Goal: Ask a question

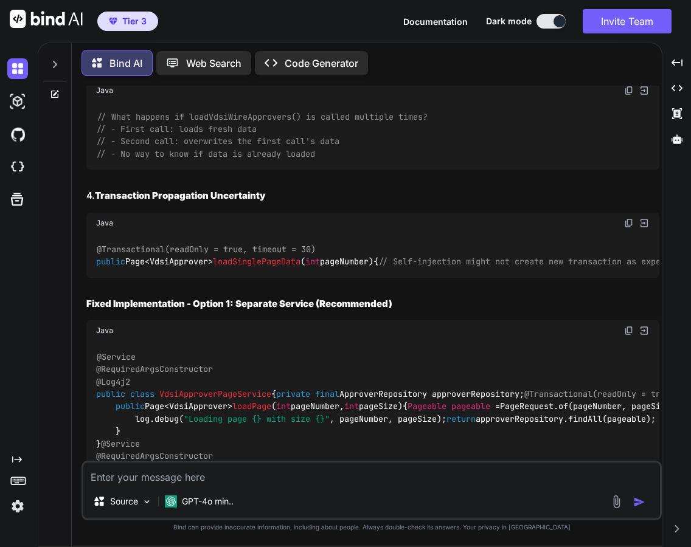
scroll to position [14078, 0]
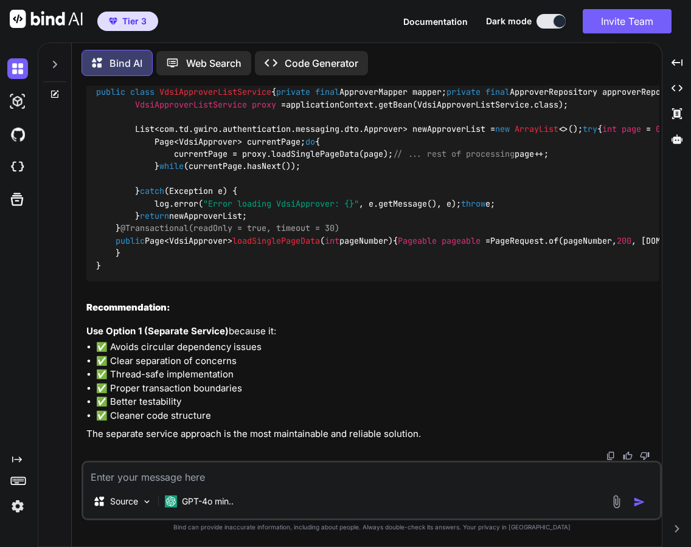
click at [49, 55] on div at bounding box center [54, 61] width 23 height 42
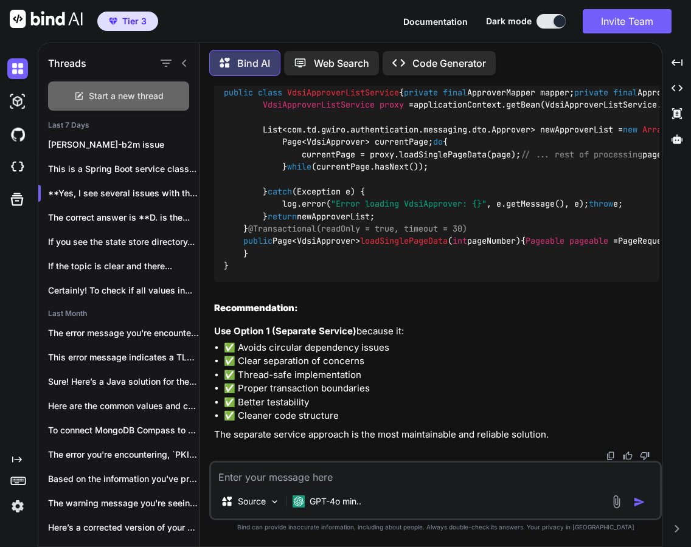
click at [103, 96] on span "Start a new thread" at bounding box center [126, 96] width 75 height 12
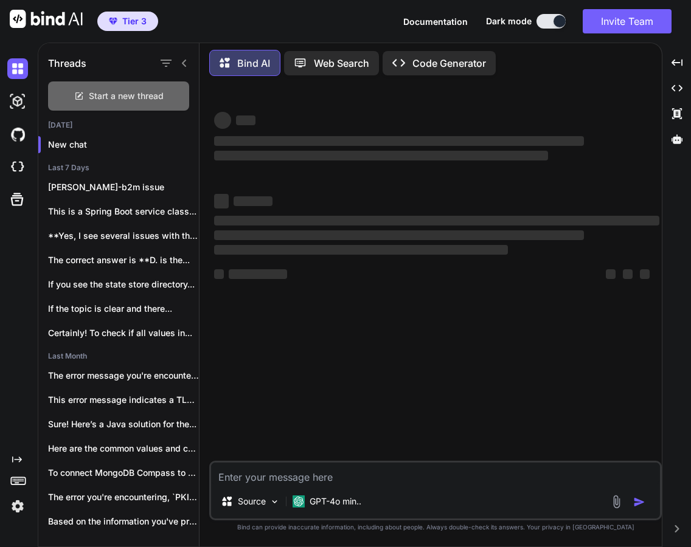
scroll to position [0, 0]
type textarea "x"
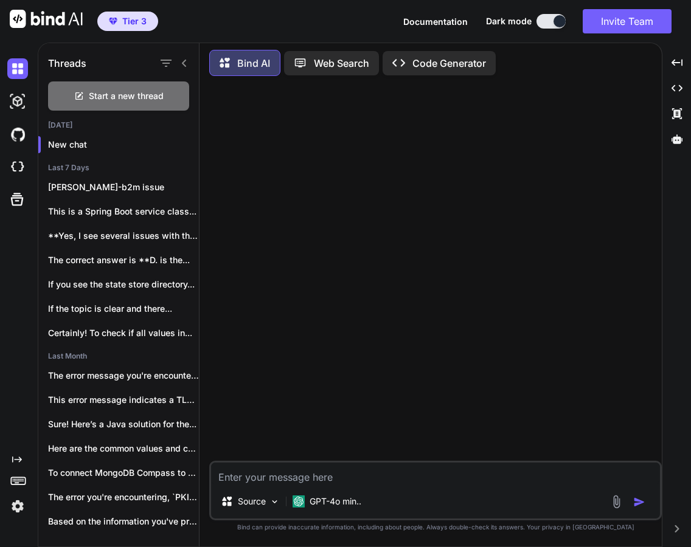
click at [316, 476] on textarea at bounding box center [435, 474] width 449 height 22
type textarea "s"
type textarea "x"
type textarea "sy"
type textarea "x"
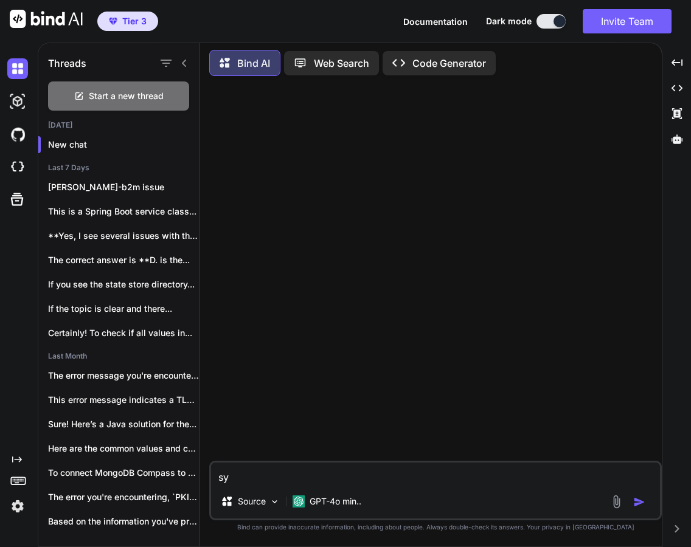
type textarea "s"
type textarea "x"
type textarea "sm"
type textarea "x"
type textarea "sma"
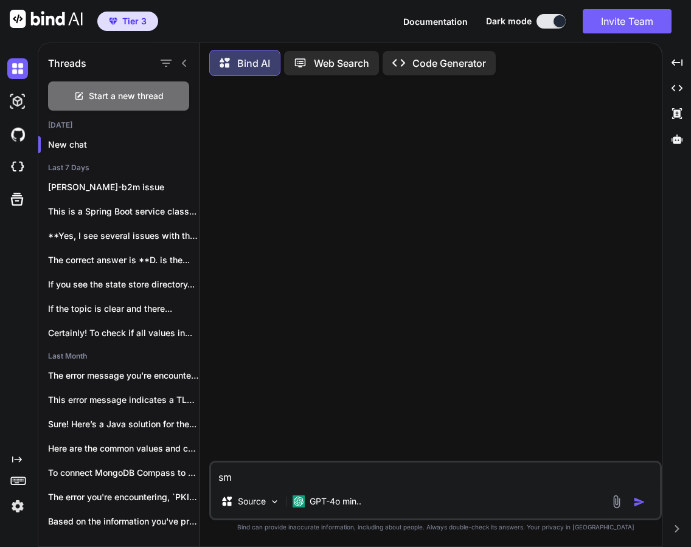
type textarea "x"
type textarea "smal"
type textarea "x"
type textarea "small"
type textarea "x"
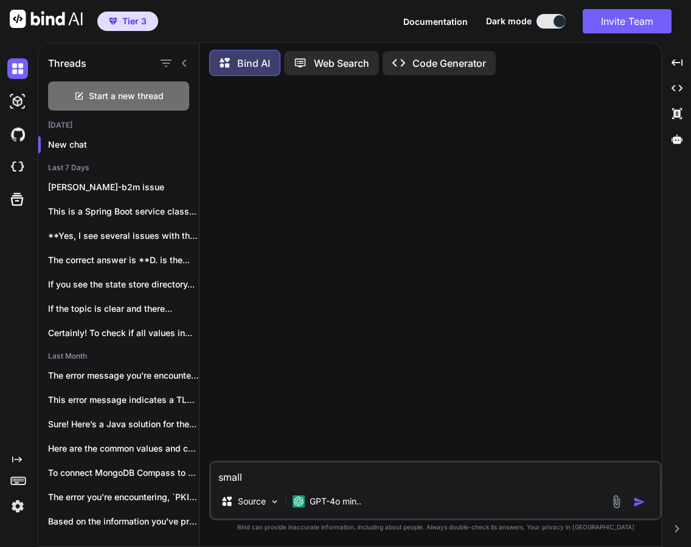
type textarea "small"
type textarea "x"
type textarea "small p"
type textarea "x"
type textarea "small pu"
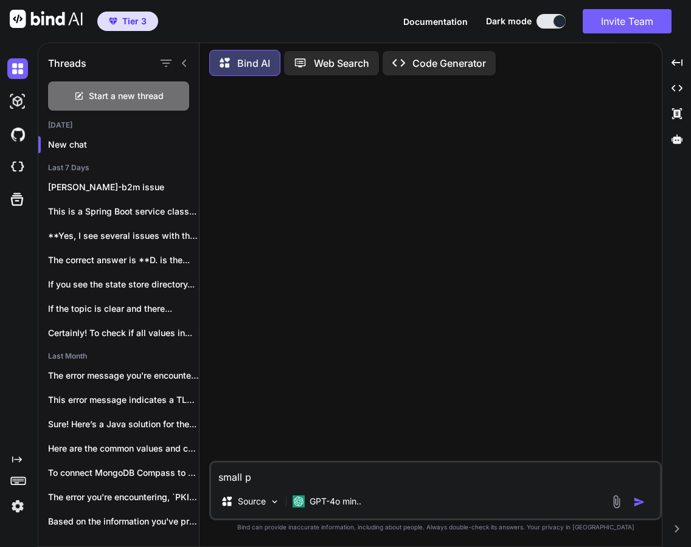
type textarea "x"
type textarea "small puf"
type textarea "x"
type textarea "small puff"
type textarea "x"
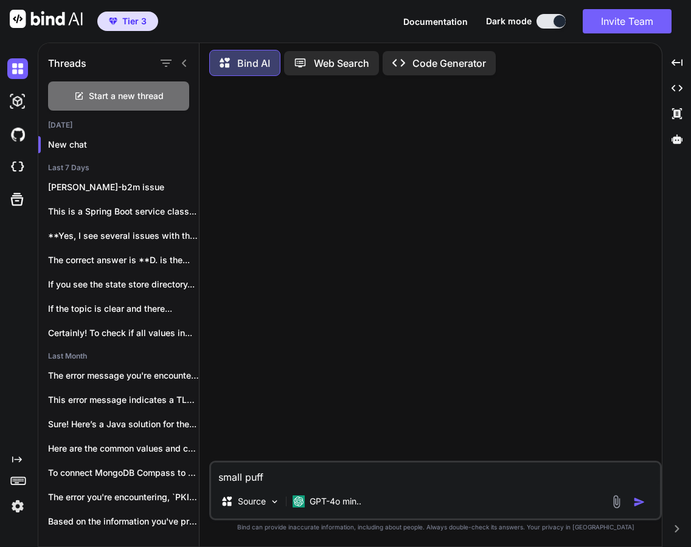
type textarea "small puff"
type textarea "x"
type textarea "small puff l"
type textarea "x"
type textarea "small puff li"
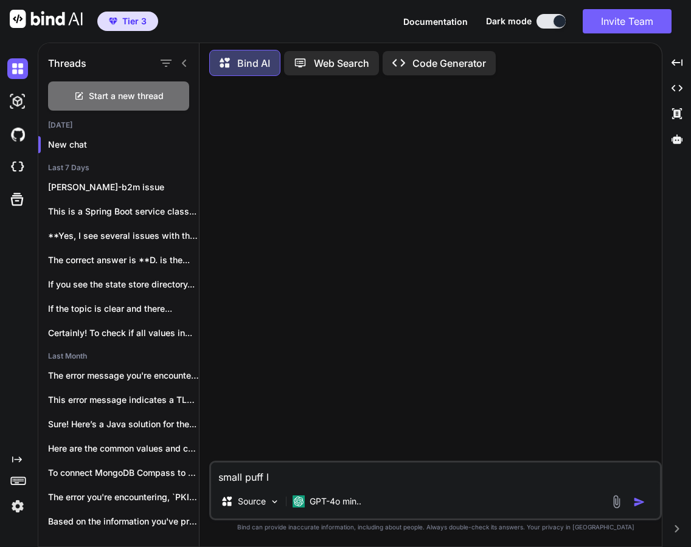
type textarea "x"
type textarea "small puff lik"
type textarea "x"
type textarea "small puff like"
type textarea "x"
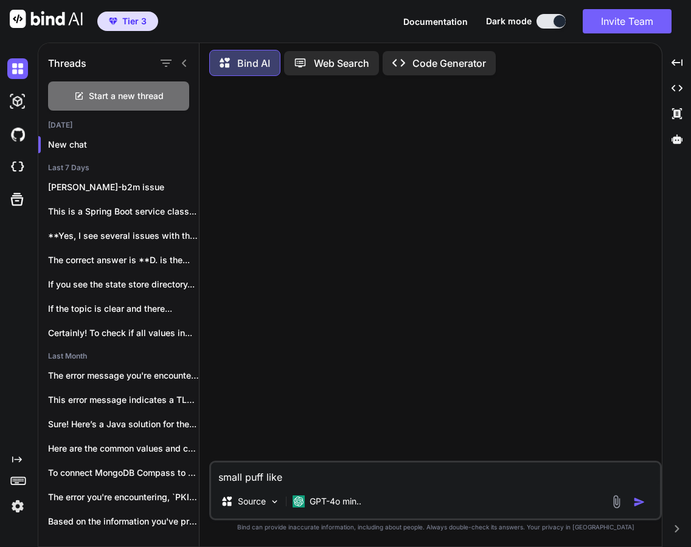
type textarea "small puff like"
type textarea "x"
type textarea "small puff like b"
type textarea "x"
type textarea "small puff like bu"
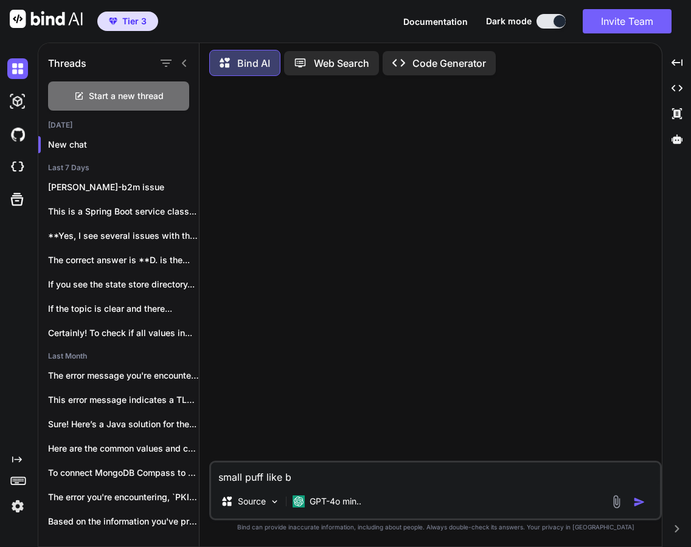
type textarea "x"
type textarea "small puff like bum"
type textarea "x"
type textarea "small puff like bump"
type textarea "x"
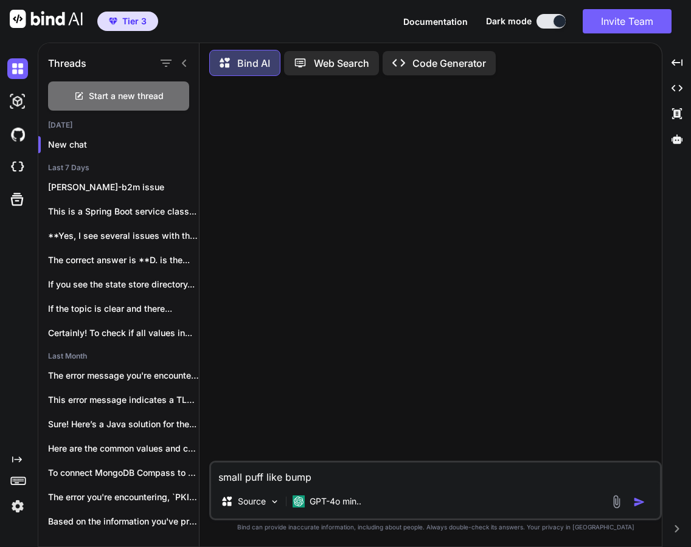
type textarea "small puff like bumps"
type textarea "x"
type textarea "small puff like bumps"
type textarea "x"
type textarea "small puff like bumps i"
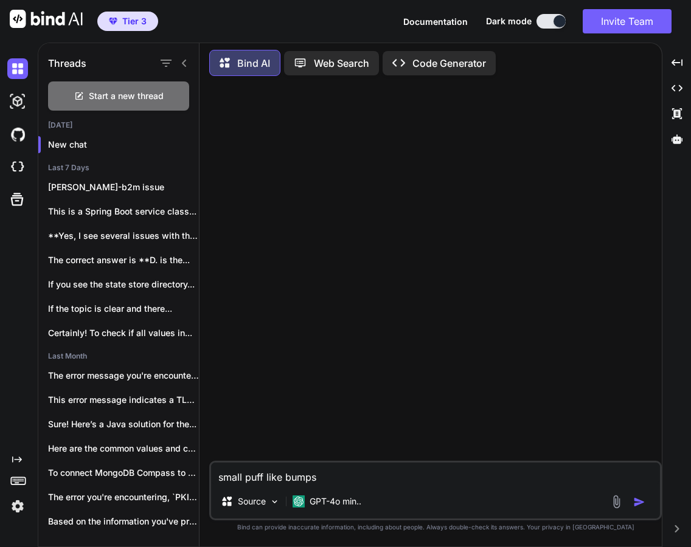
type textarea "x"
type textarea "small puff like bumps in"
type textarea "x"
type textarea "small puff like bumps in"
type textarea "x"
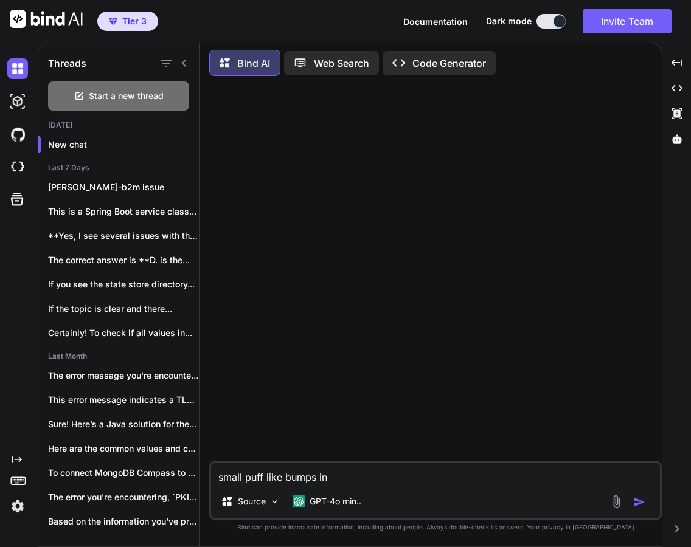
type textarea "small puff like bumps in m"
type textarea "x"
type textarea "small puff like bumps in mo"
type textarea "x"
type textarea "small puff like bumps in mou"
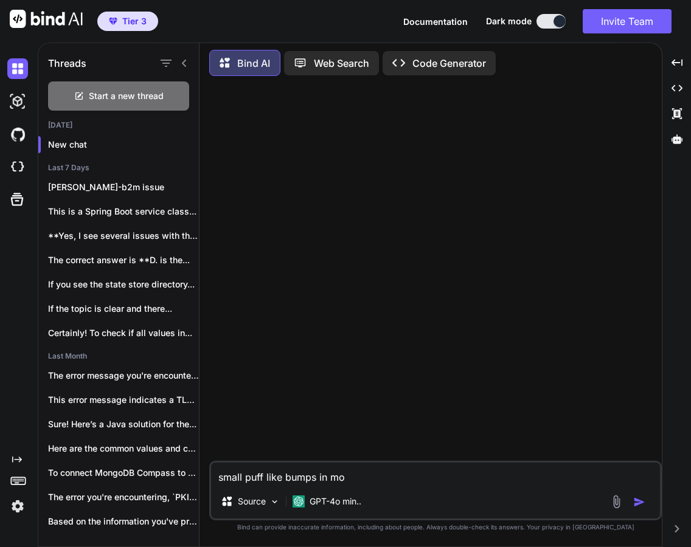
type textarea "x"
type textarea "small puff like bumps in mout"
type textarea "x"
type textarea "small puff like bumps in mouth"
type textarea "x"
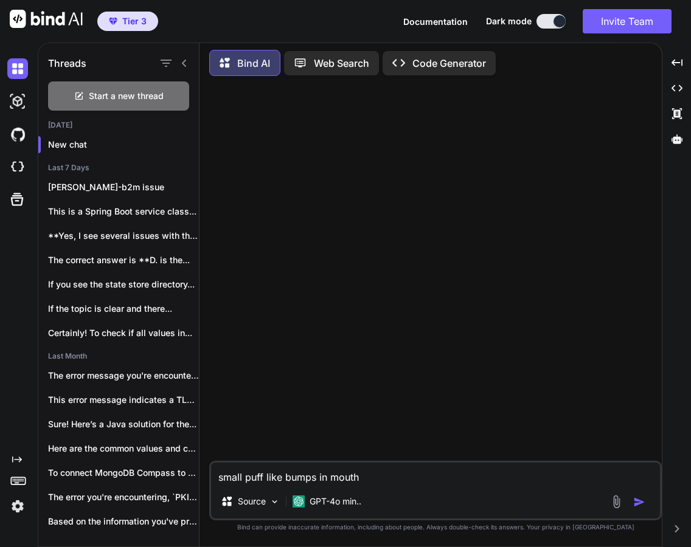
type textarea "small puff like bumps in mouth"
type textarea "x"
type textarea "small puff like bumps in mouth a"
type textarea "x"
type textarea "small puff like bumps in mouth an"
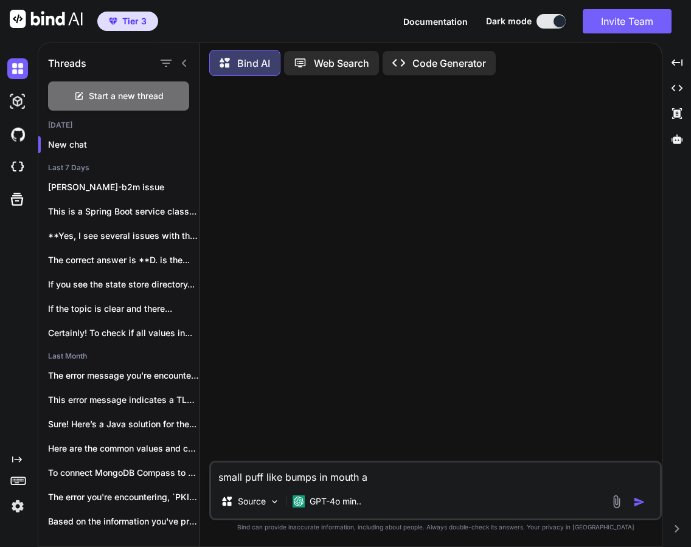
type textarea "x"
type textarea "small puff like bumps in mouth and"
type textarea "x"
type textarea "small puff like bumps in mouth and"
type textarea "x"
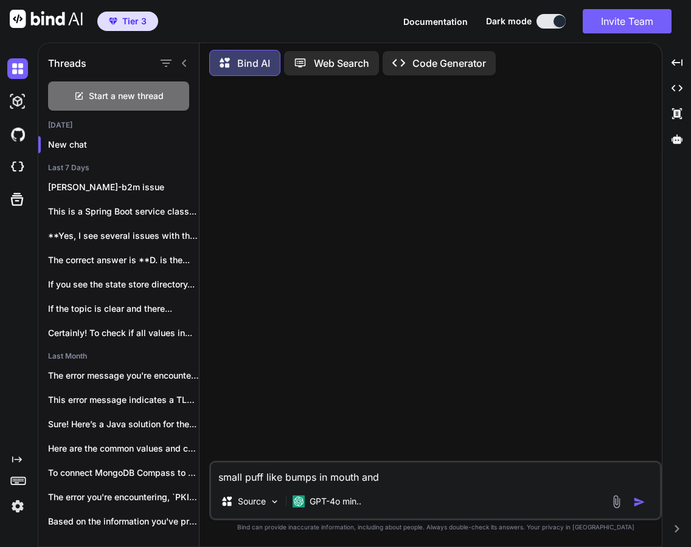
type textarea "small puff like bumps in mouth and b"
type textarea "x"
type textarea "small puff like bumps in mouth and bu"
type textarea "x"
type textarea "small puff like bumps in mouth and bub"
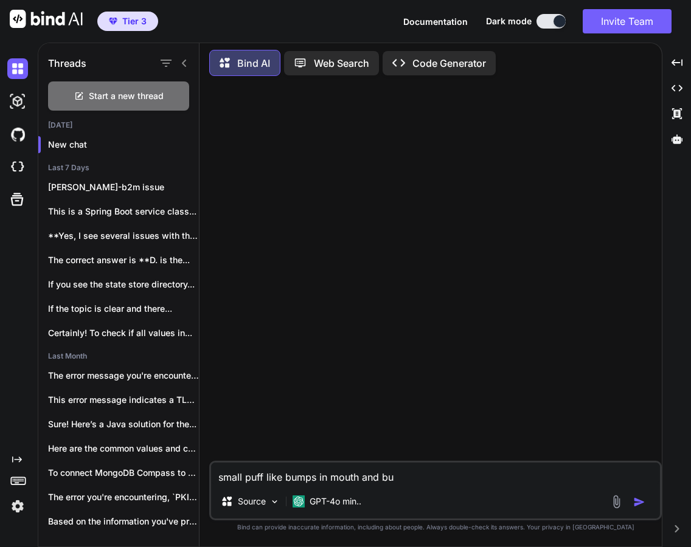
type textarea "x"
type textarea "small puff like bumps in mouth and [PERSON_NAME]"
type textarea "x"
type textarea "small puff like bumps in mouth and bubbl"
type textarea "x"
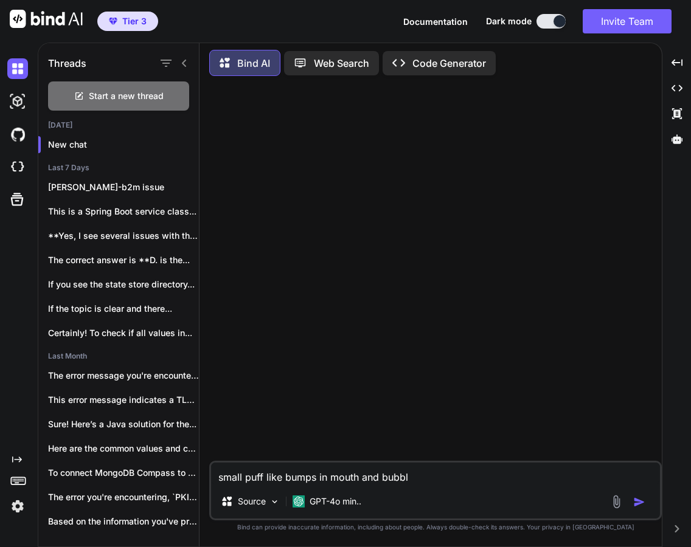
type textarea "small puff like bumps in mouth and bubble"
type textarea "x"
type textarea "small puff like bumps in mouth and bubble"
type textarea "x"
type textarea "small puff like bumps in mouth and bubble c"
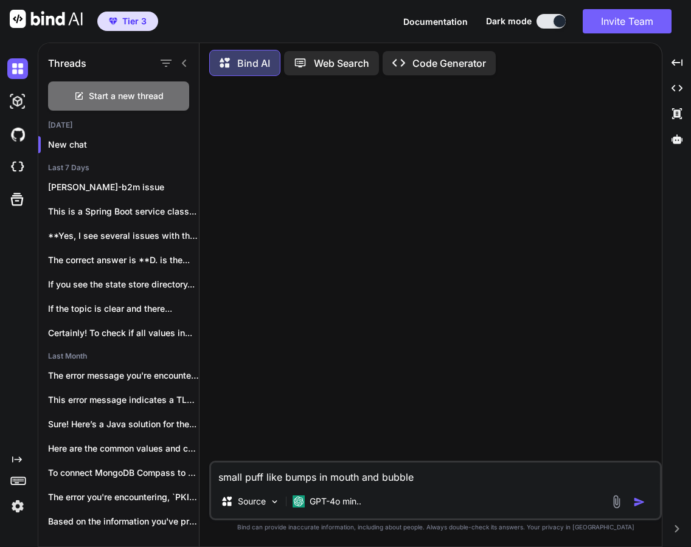
type textarea "x"
type textarea "small puff like bumps in mouth and bubble cr"
type textarea "x"
type textarea "small puff like bumps in mouth and bubble cra"
type textarea "x"
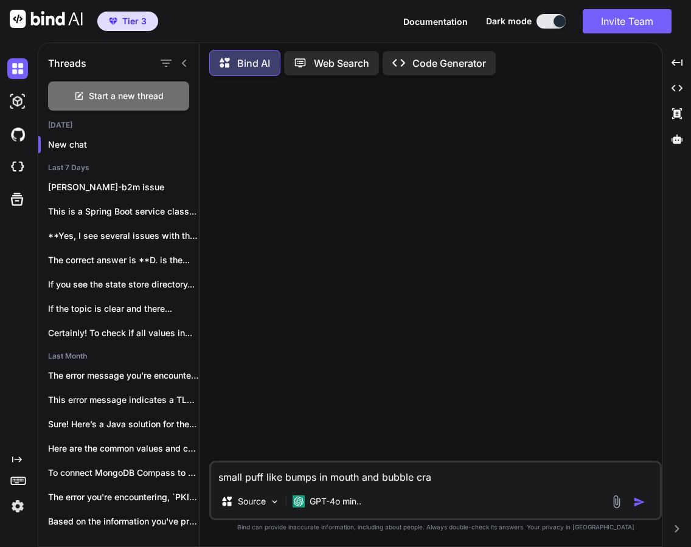
type textarea "small puff like bumps in mouth and bubble cras"
type textarea "x"
type textarea "small puff like bumps in mouth and bubble crash"
type textarea "x"
type textarea "small puff like bumps in mouth and bubble crashe"
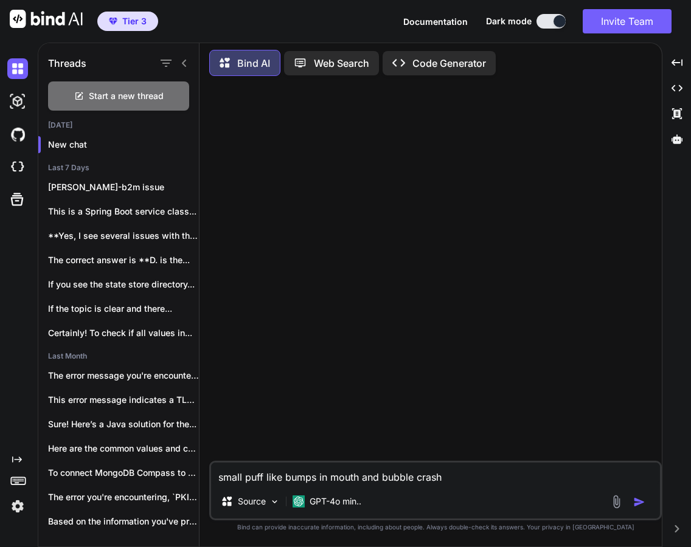
type textarea "x"
type textarea "small puff like bumps in mouth and bubble crashes"
type textarea "x"
type textarea "small puff like bumps in mouth and bubble crashes"
type textarea "x"
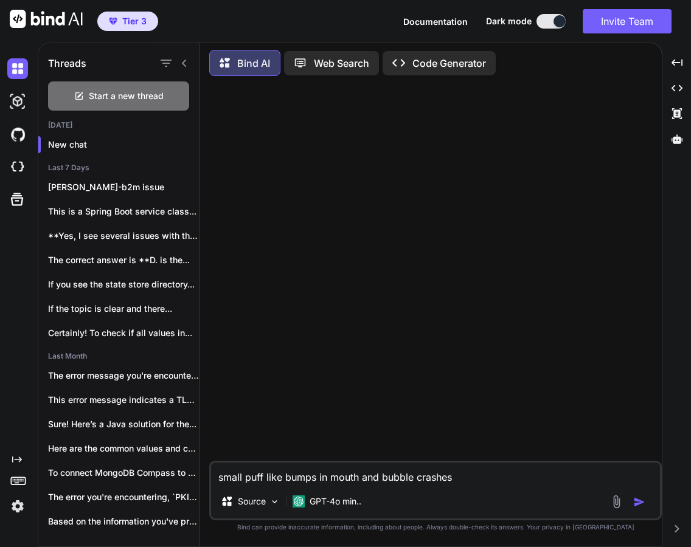
type textarea "small puff like bumps in mouth and bubble crashes i"
type textarea "x"
type textarea "small puff like bumps in mouth and bubble crashes if"
type textarea "x"
type textarea "small puff like bumps in mouth and bubble crashes if"
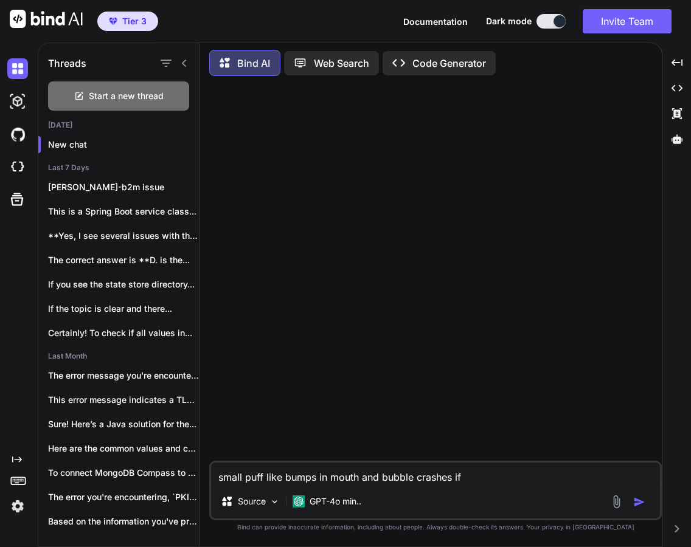
type textarea "x"
type textarea "small puff like bumps in mouth and bubble crashes if p"
type textarea "x"
type textarea "small puff like bumps in mouth and bubble crashes if pr"
type textarea "x"
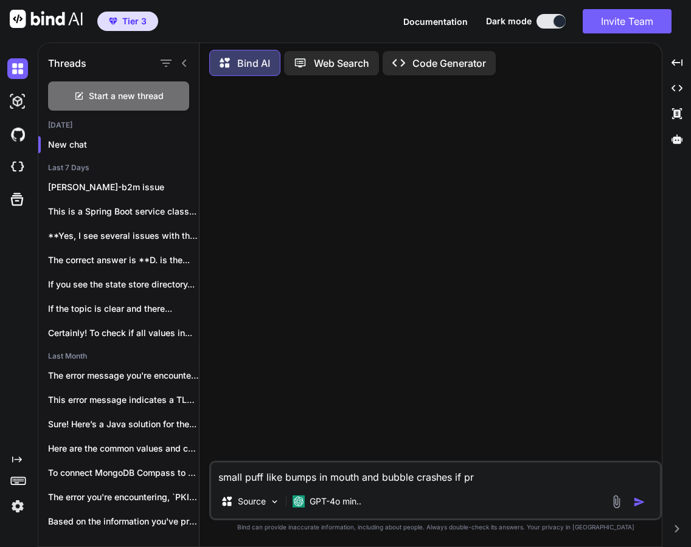
type textarea "small puff like bumps in mouth and bubble crashes if pre"
type textarea "x"
type textarea "small puff like bumps in mouth and bubble crashes if pres"
type textarea "x"
type textarea "small puff like bumps in mouth and bubble crashes if press"
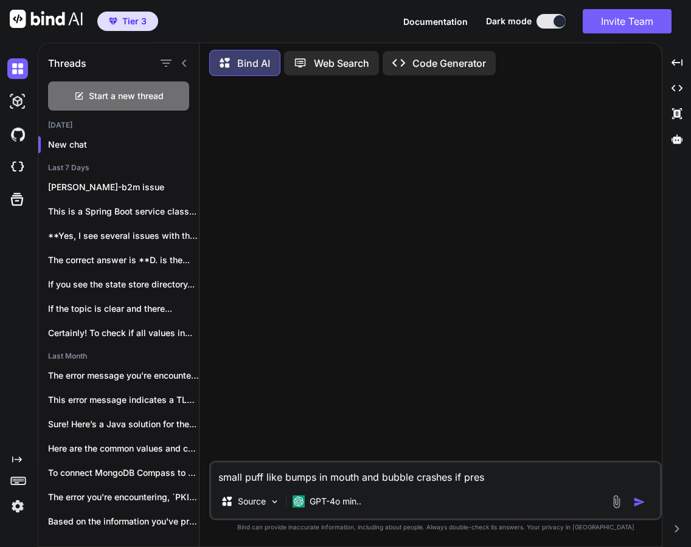
type textarea "x"
type textarea "small puff like bumps in mouth and bubble crashes if presse"
type textarea "x"
type textarea "small puff like bumps in mouth and bubble crashes if pressed"
type textarea "x"
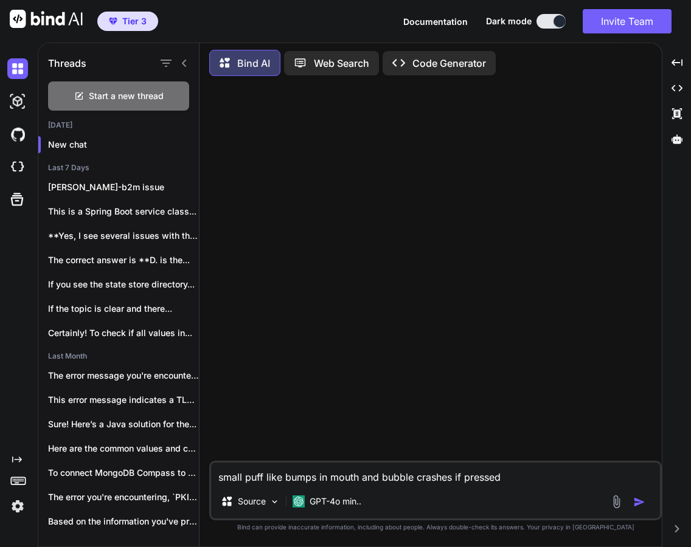
type textarea "small puff like bumps in mouth and bubble crashes if pressed"
type textarea "x"
type textarea "small puff like bumps in mouth and bubble crashes if pressed h"
type textarea "x"
type textarea "small puff like bumps in mouth and bubble crashes if pressed ha"
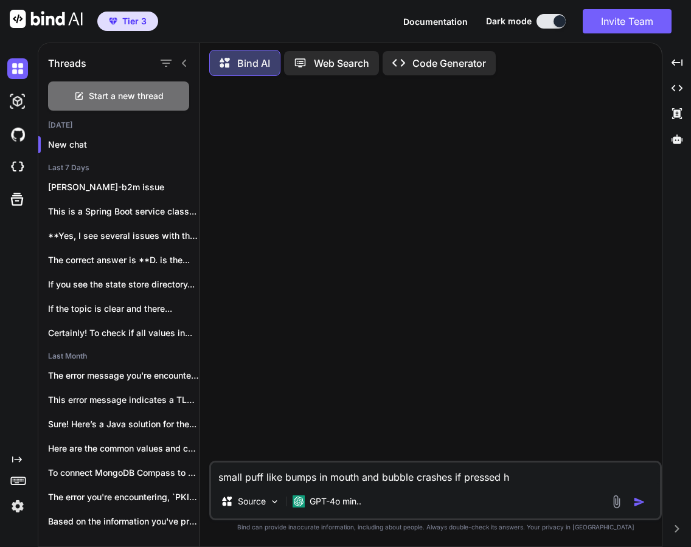
type textarea "x"
type textarea "small puff like bumps in mouth and bubble crashes if pressed har"
type textarea "x"
type textarea "small puff like bumps in mouth and bubble crashes if pressed hard"
type textarea "x"
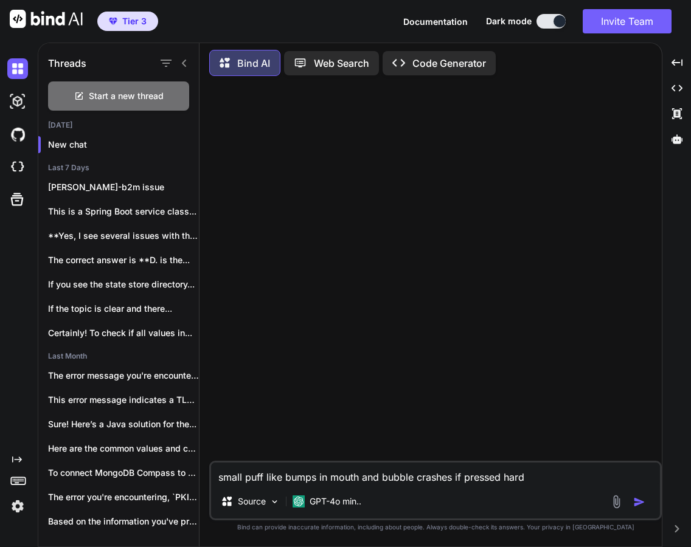
type textarea "small puff like bumps in mouth and bubble crashes if pressed hard"
type textarea "x"
type textarea "small puff like bumps in mouth and bubble crashes if pressed hard a"
type textarea "x"
type textarea "small puff like bumps in mouth and bubble crashes if pressed hard an"
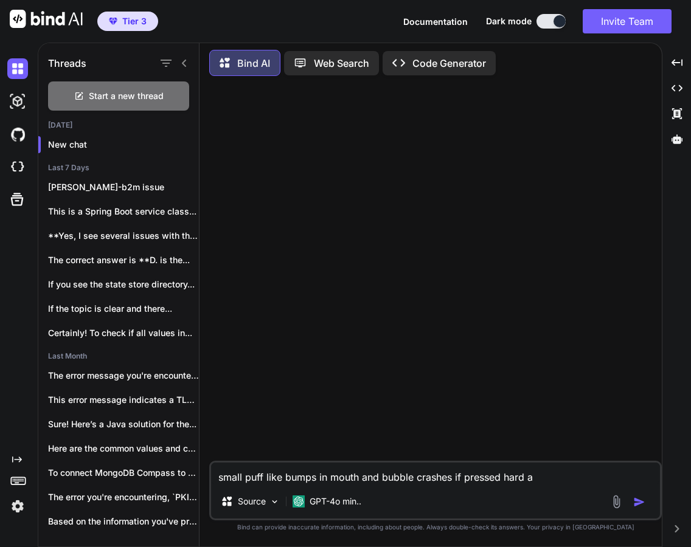
type textarea "x"
type textarea "small puff like bumps in mouth and bubble crashes if pressed hard and"
type textarea "x"
type textarea "small puff like bumps in mouth and bubble crashes if pressed hard and"
type textarea "x"
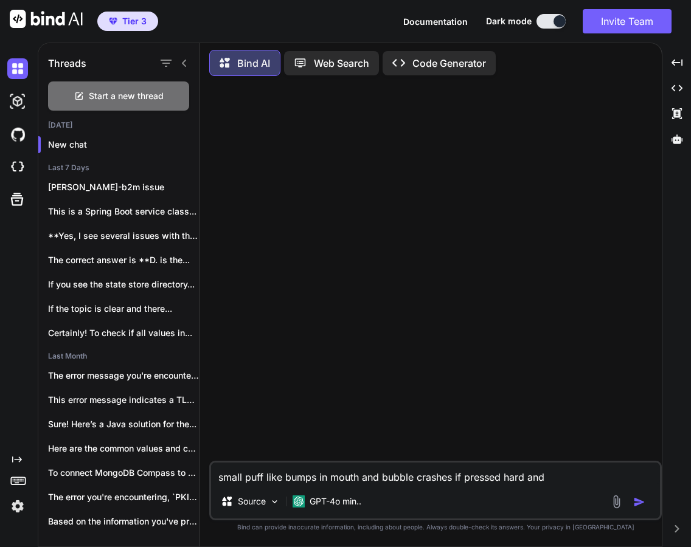
type textarea "small puff like bumps in mouth and bubble crashes if pressed hard and s"
type textarea "x"
type textarea "small puff like bumps in mouth and bubble crashes if pressed hard and st"
type textarea "x"
type textarea "small puff like bumps in mouth and bubble crashes if pressed hard and sta"
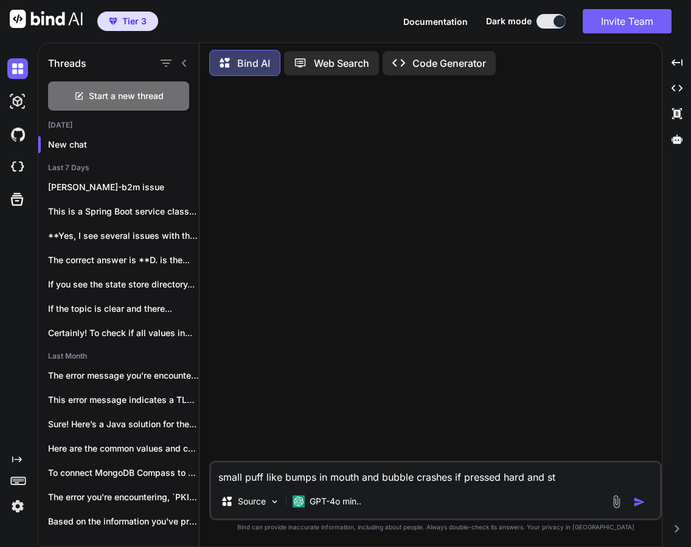
type textarea "x"
type textarea "small puff like bumps in mouth and bubble crashes if pressed hard and st"
type textarea "x"
type textarea "small puff like bumps in mouth and bubble crashes if pressed hard and s"
type textarea "x"
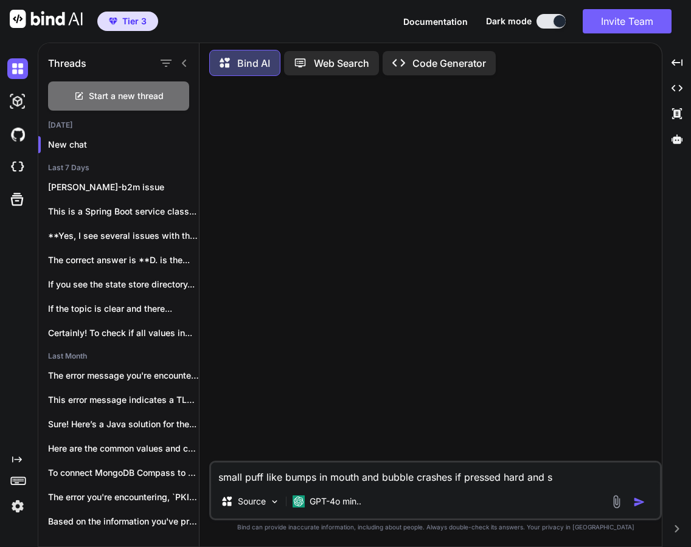
type textarea "small puff like bumps in mouth and bubble crashes if pressed hard and so"
type textarea "x"
type textarea "small puff like bumps in mouth and bubble crashes if pressed hard and som"
type textarea "x"
type textarea "small puff like bumps in mouth and bubble crashes if pressed hard and some"
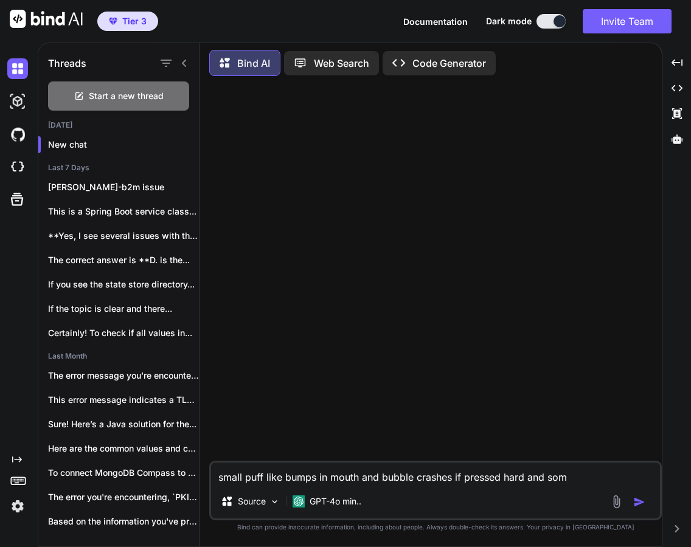
type textarea "x"
type textarea "small puff like bumps in mouth and bubble crashes if pressed hard and somet"
type textarea "x"
type textarea "small puff like bumps in mouth and bubble crashes if pressed hard and someti"
type textarea "x"
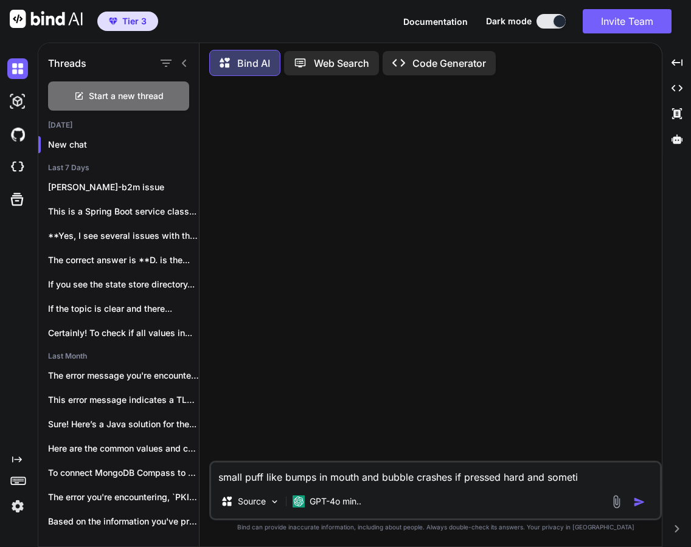
type textarea "small puff like bumps in mouth and bubble crashes if pressed hard and sometim"
type textarea "x"
type textarea "small puff like bumps in mouth and bubble crashes if pressed hard and sometime"
type textarea "x"
type textarea "small puff like bumps in mouth and bubble crashes if pressed hard and sometime"
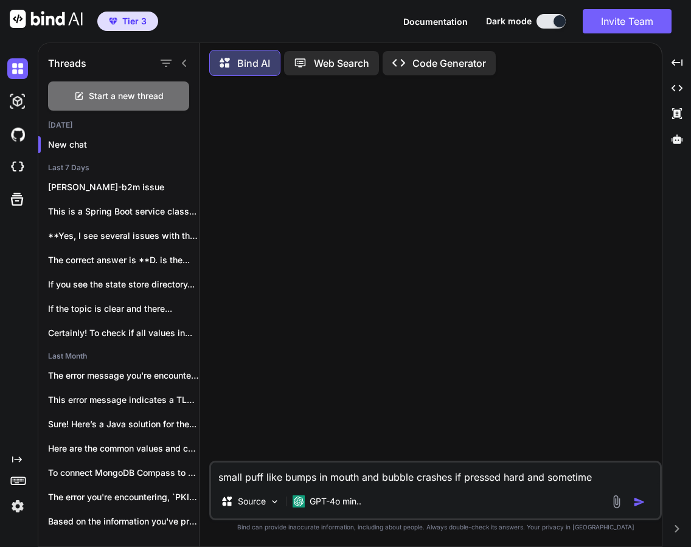
type textarea "x"
type textarea "small puff like bumps in mouth and bubble crashes if pressed hard and sometime s"
type textarea "x"
type textarea "small puff like bumps in mouth and bubble crashes if pressed hard and sometime …"
type textarea "x"
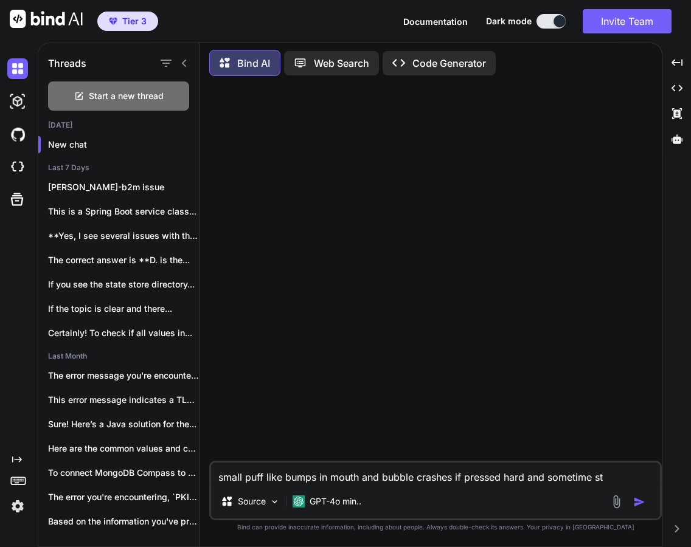
type textarea "small puff like bumps in mouth and bubble crashes if pressed hard and sometime …"
type textarea "x"
type textarea "small puff like bumps in mouth and bubble crashes if pressed hard and sometime …"
type textarea "x"
type textarea "small puff like bumps in mouth and bubble crashes if pressed hard and sometime s"
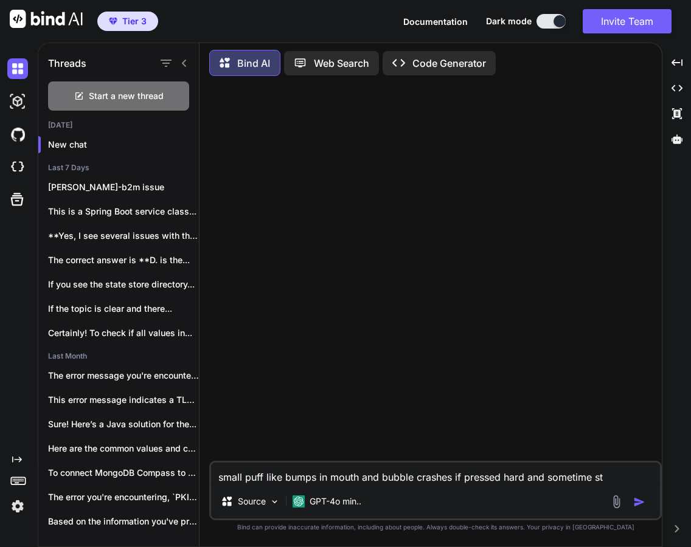
type textarea "x"
type textarea "small puff like bumps in mouth and bubble crashes if pressed hard and sometime …"
type textarea "x"
type textarea "small puff like bumps in mouth and bubble crashes if pressed hard and sometime s"
type textarea "x"
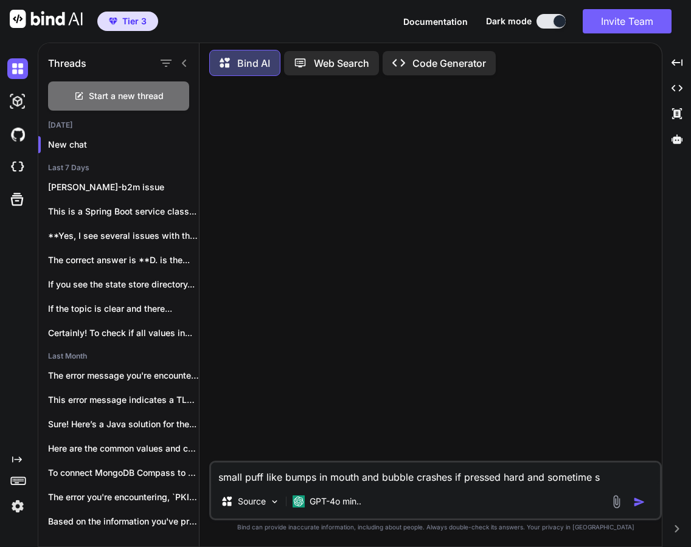
type textarea "small puff like bumps in mouth and bubble crashes if pressed hard and sometime …"
type textarea "x"
type textarea "small puff like bumps in mouth and bubble crashes if pressed hard and sometime …"
type textarea "x"
type textarea "small puff like bumps in mouth and bubble crashes if pressed hard and sometime …"
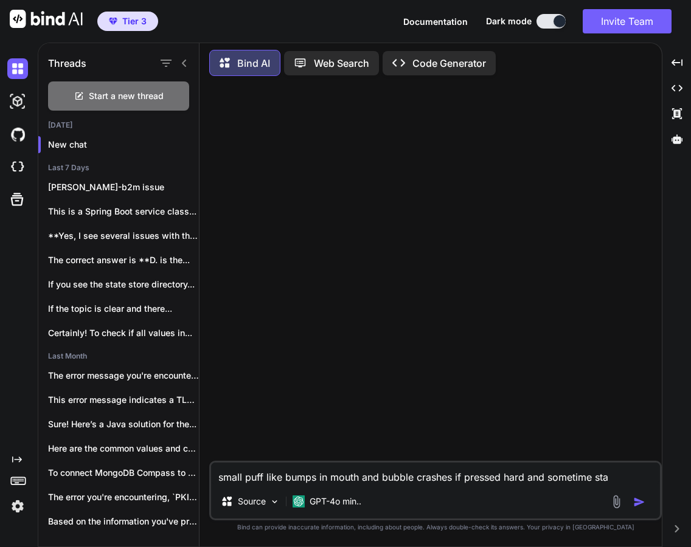
type textarea "x"
type textarea "small puff like bumps in mouth and bubble crashes if pressed hard and sometime …"
type textarea "x"
type textarea "small puff like bumps in mouth and bubble crashes if pressed hard and sometime …"
type textarea "x"
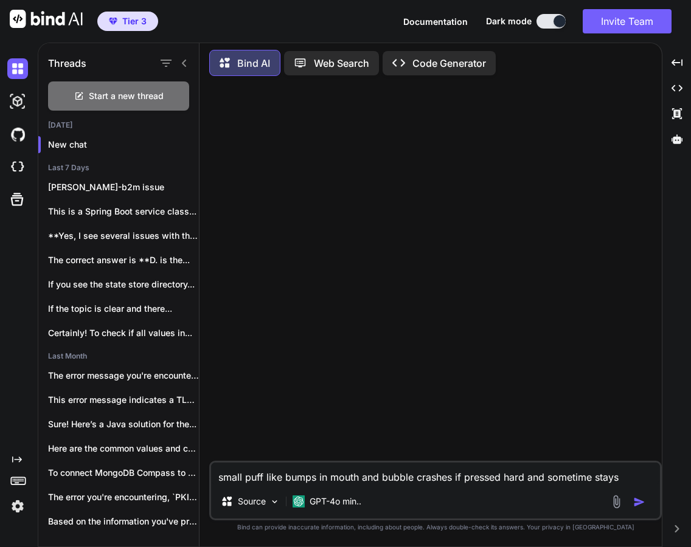
type textarea "small puff like bumps in mouth and bubble crashes if pressed hard and sometime …"
type textarea "x"
type textarea "small puff like bumps in mouth and bubble crashes if pressed hard and sometime …"
type textarea "x"
type textarea "small puff like bumps in mouth and bubble crashes if pressed hard and sometime …"
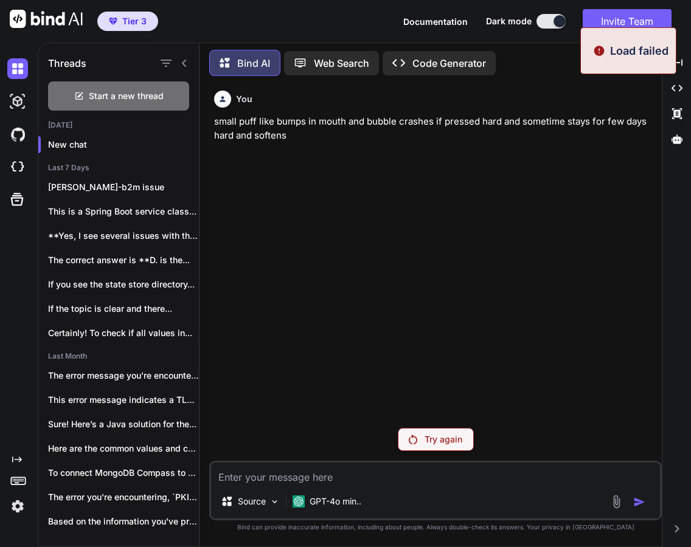
click at [443, 441] on p "Try again" at bounding box center [444, 440] width 38 height 12
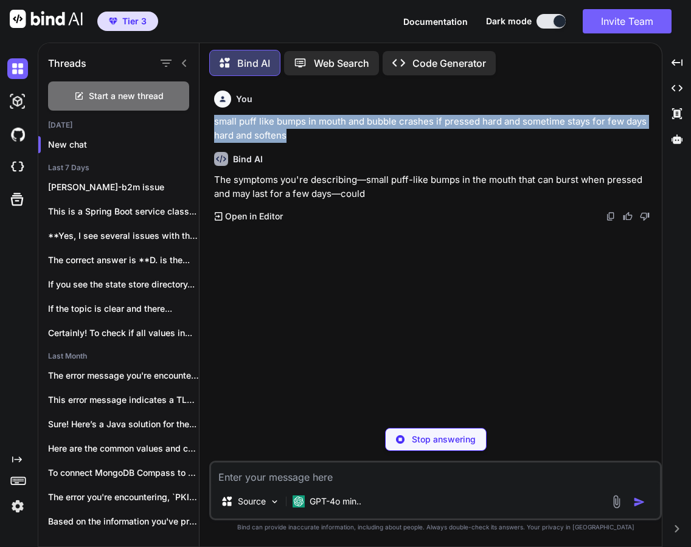
drag, startPoint x: 292, startPoint y: 134, endPoint x: 212, endPoint y: 122, distance: 81.1
click at [212, 122] on div "You small puff like bumps in mouth and bubble crashes if pressed hard and somet…" at bounding box center [437, 252] width 450 height 333
